Goal: Task Accomplishment & Management: Manage account settings

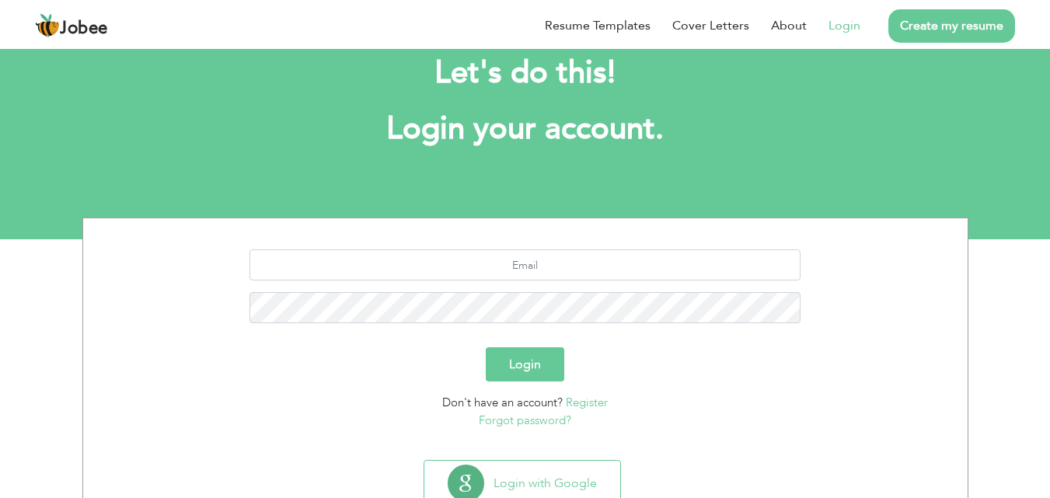
scroll to position [92, 0]
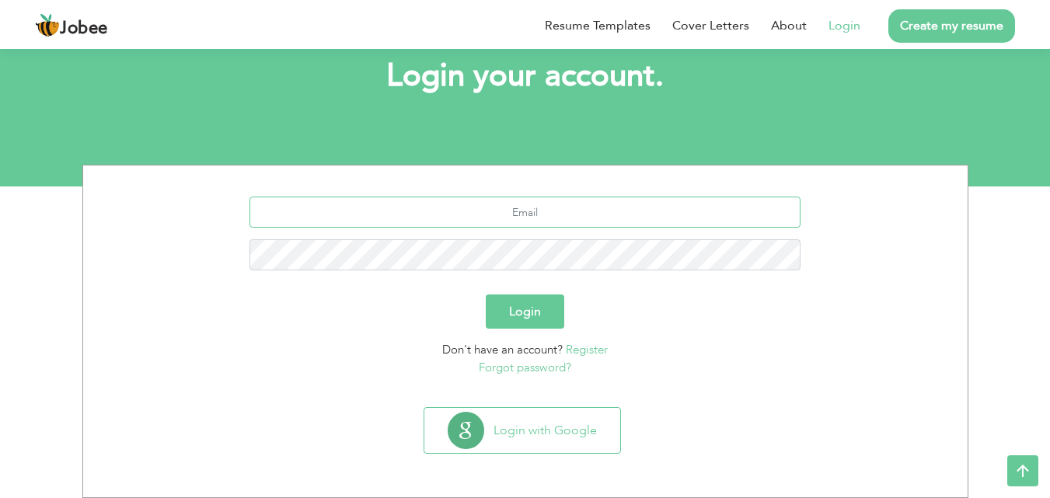
click at [576, 215] on input "text" at bounding box center [525, 212] width 551 height 31
click at [620, 205] on input "text" at bounding box center [525, 212] width 551 height 31
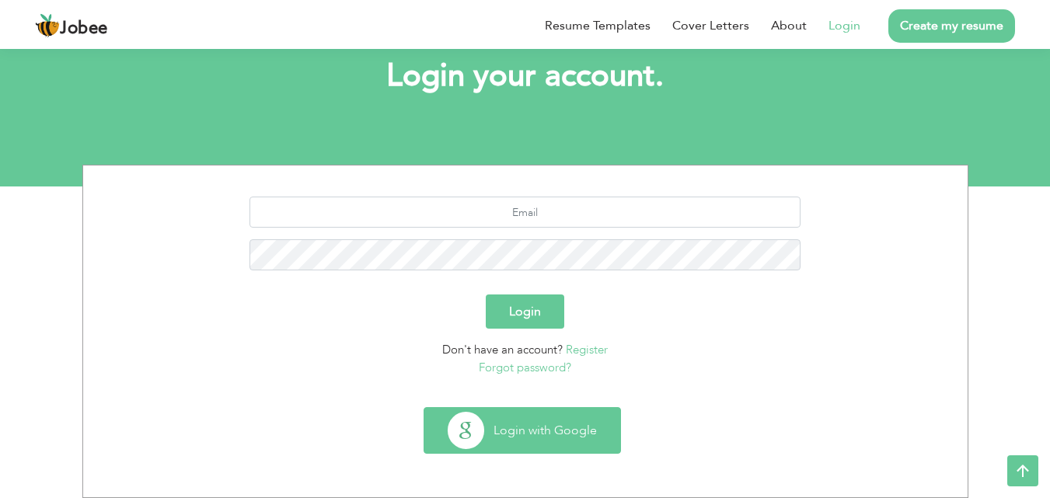
click at [571, 424] on button "Login with Google" at bounding box center [522, 430] width 196 height 45
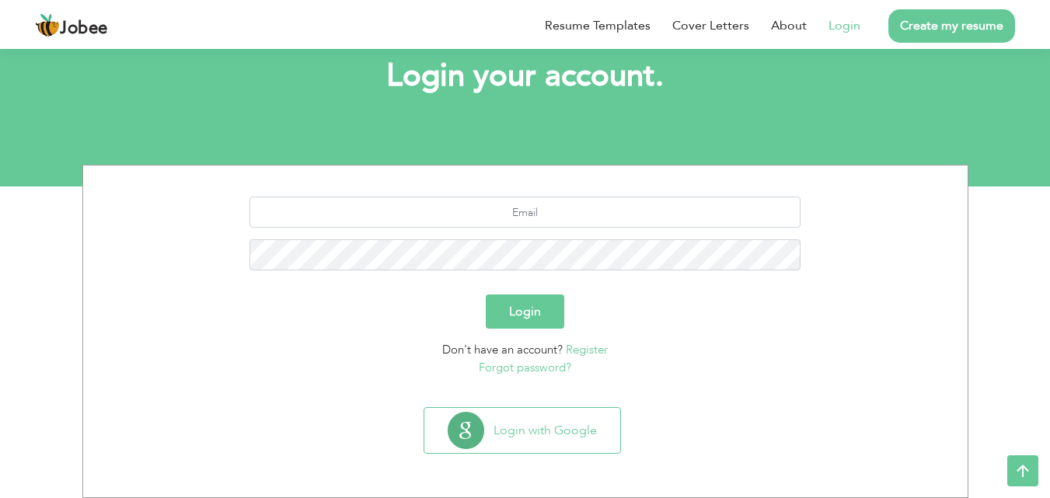
type button "Google"
